Goal: Task Accomplishment & Management: Manage account settings

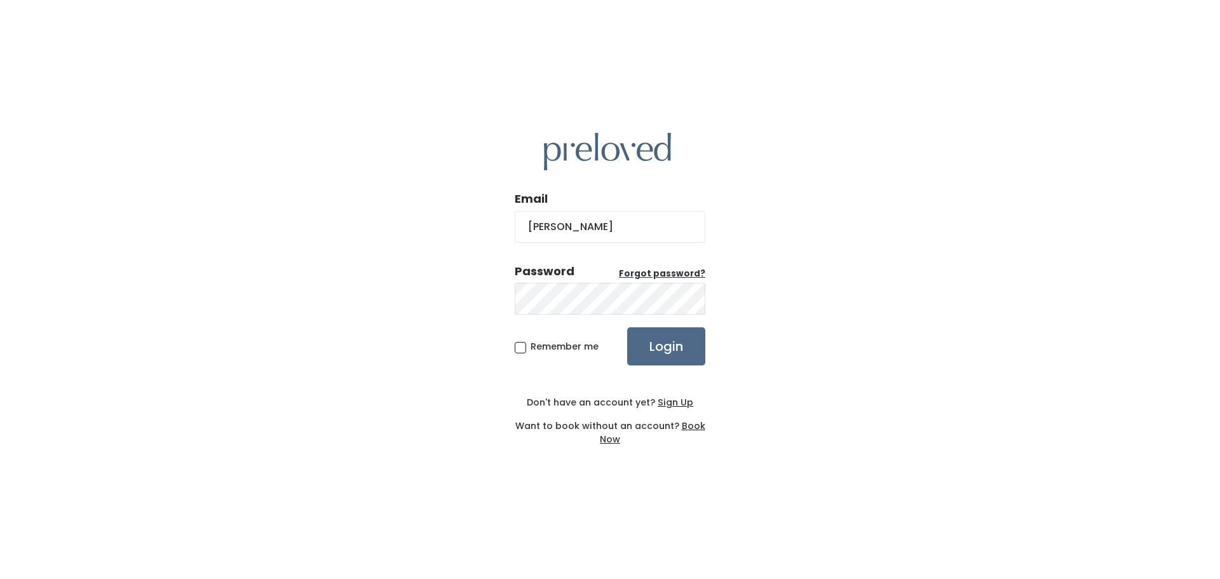
type input "kristenfleigle@yahoo.com"
click at [627, 327] on input "Login" at bounding box center [666, 346] width 78 height 38
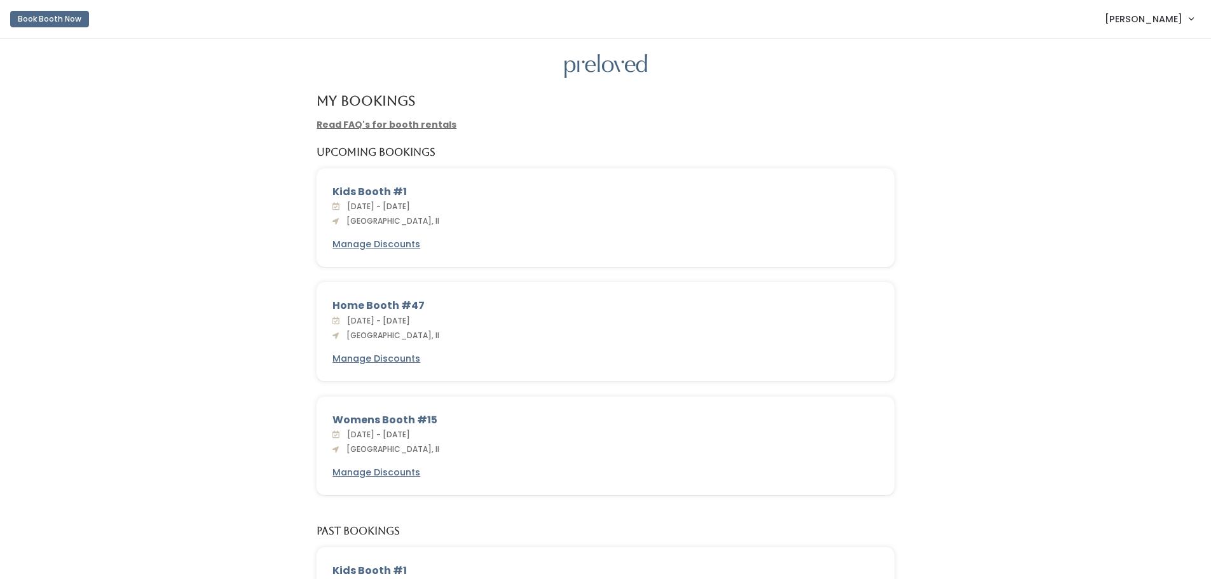
click at [1189, 17] on link "[PERSON_NAME]" at bounding box center [1149, 18] width 114 height 27
click at [1160, 48] on link "My bookings" at bounding box center [1148, 50] width 114 height 23
